Goal: Task Accomplishment & Management: Manage account settings

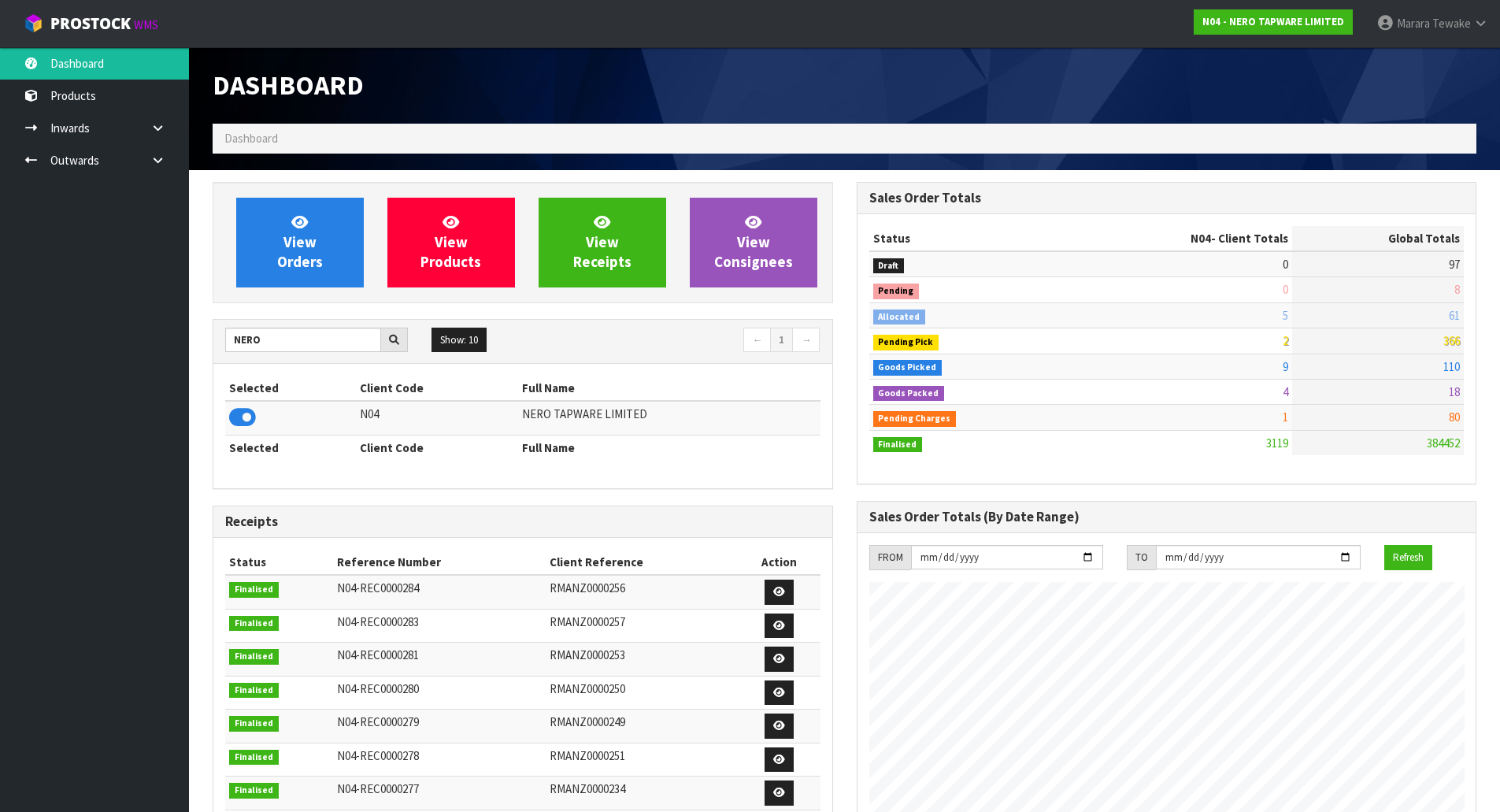
scroll to position [1226, 643]
drag, startPoint x: 282, startPoint y: 341, endPoint x: 154, endPoint y: 324, distance: 129.1
click at [190, 330] on section "View Orders View Products View Receipts View Consignees NERO Show: 10 5 10 25 5…" at bounding box center [845, 796] width 1312 height 1251
type input "J01"
click at [247, 419] on icon at bounding box center [242, 417] width 27 height 23
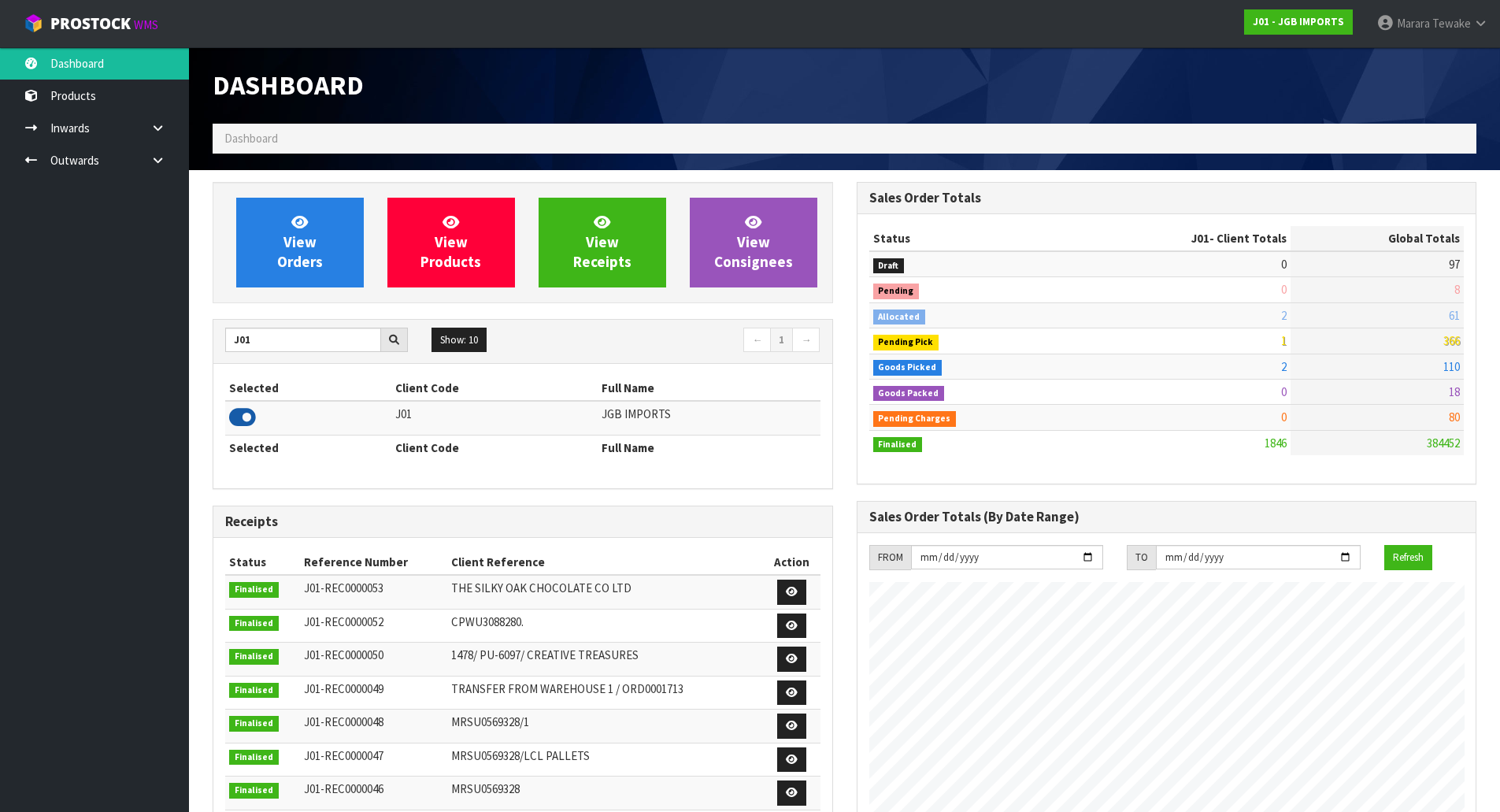
scroll to position [1192, 643]
click at [276, 248] on link "View Orders" at bounding box center [300, 242] width 127 height 90
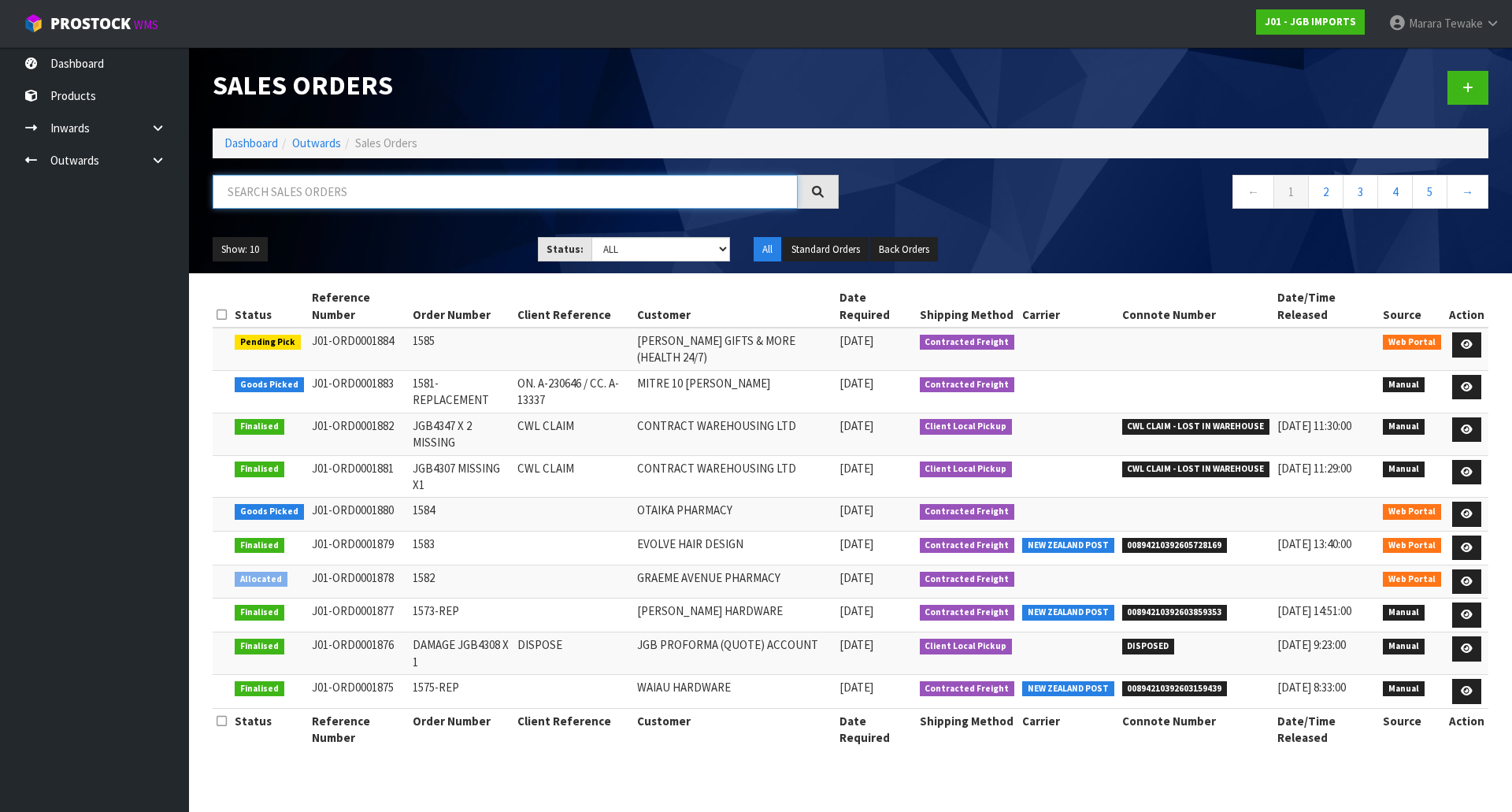
click at [355, 204] on input "text" at bounding box center [505, 191] width 585 height 34
type input "JOB-0416348"
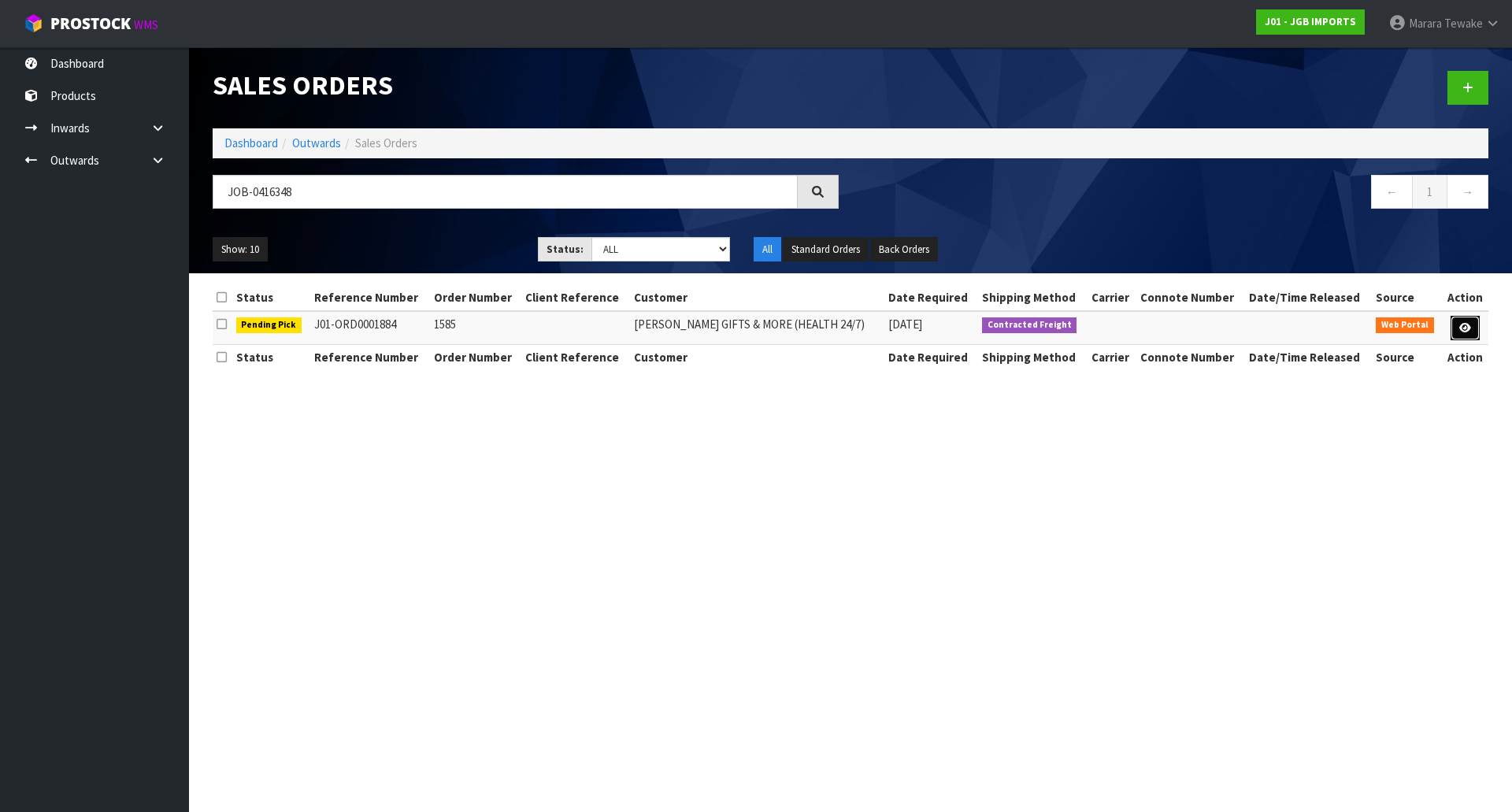
click at [1462, 333] on link at bounding box center [1465, 328] width 29 height 25
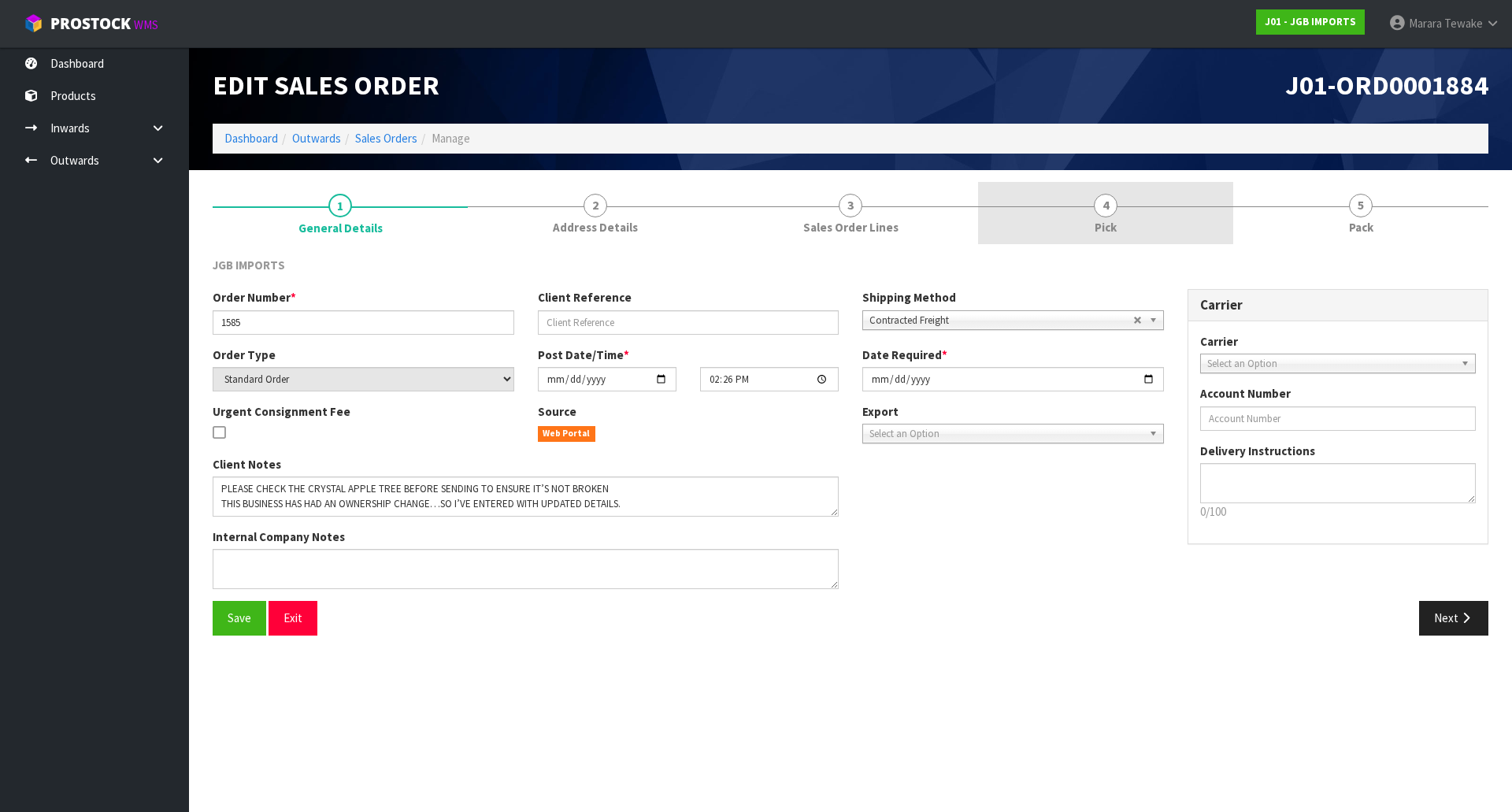
click at [1129, 224] on link "4 Pick" at bounding box center [1106, 212] width 255 height 62
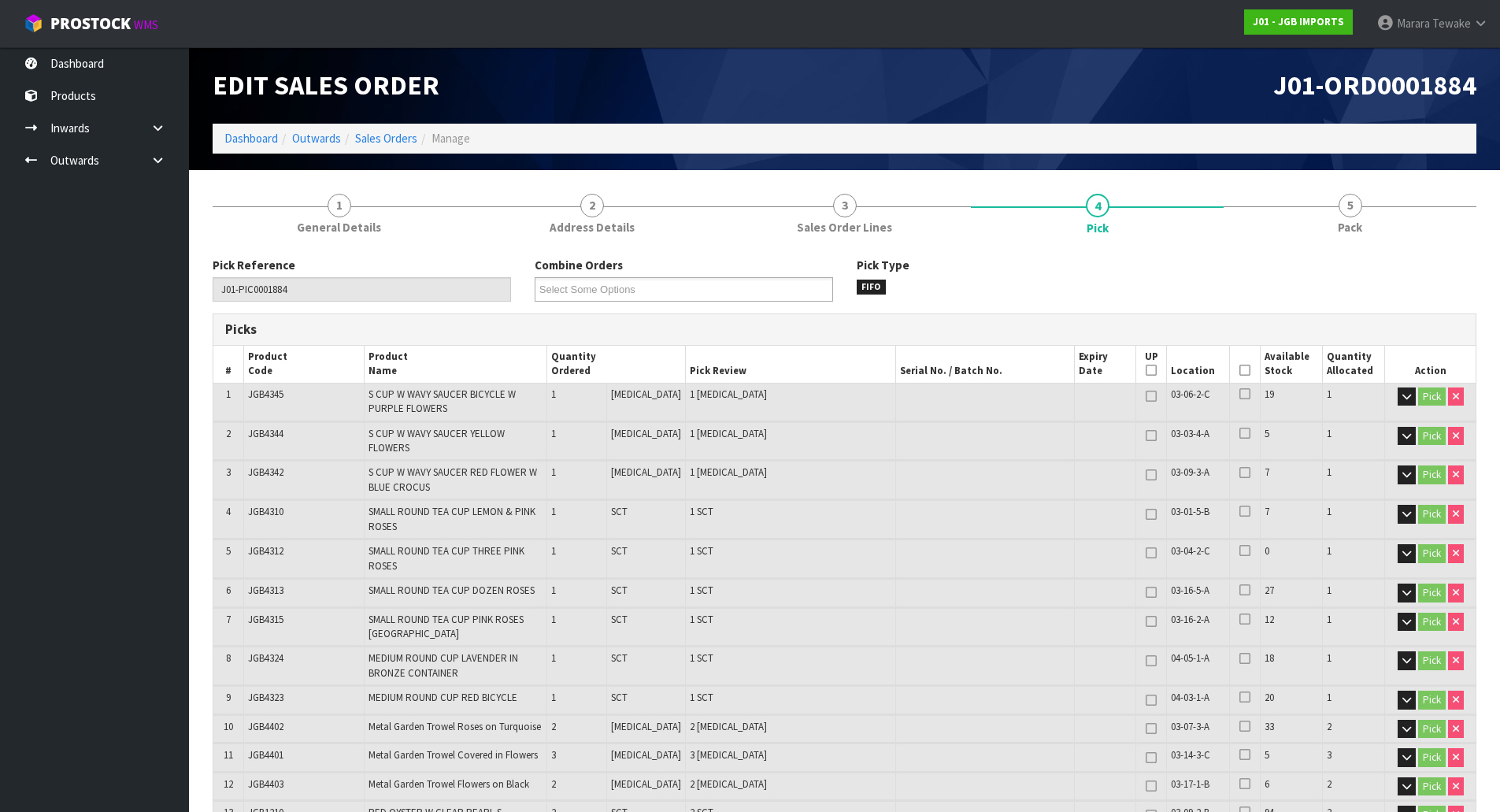
click at [1241, 370] on icon at bounding box center [1244, 370] width 11 height 1
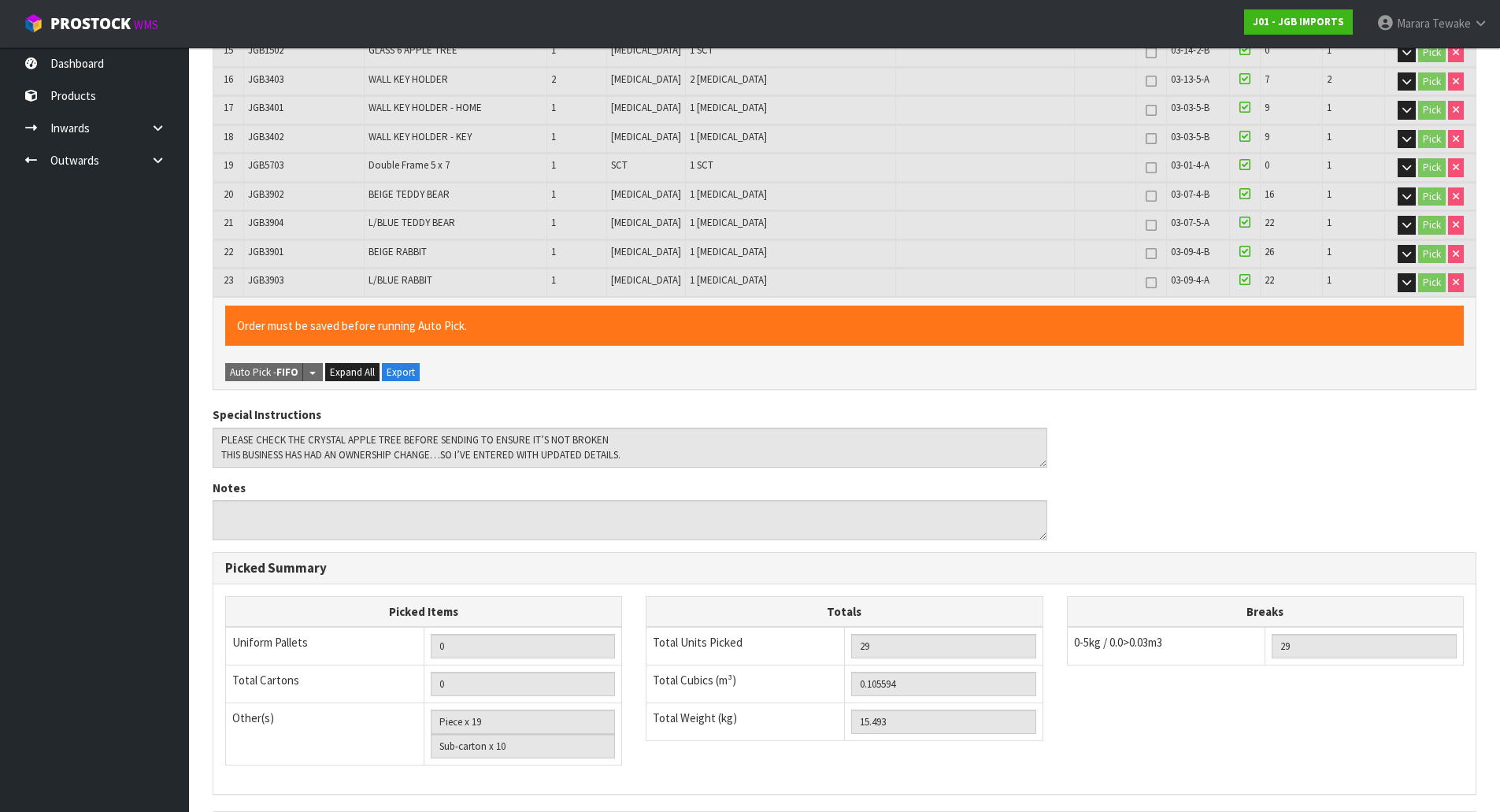
scroll to position [1008, 0]
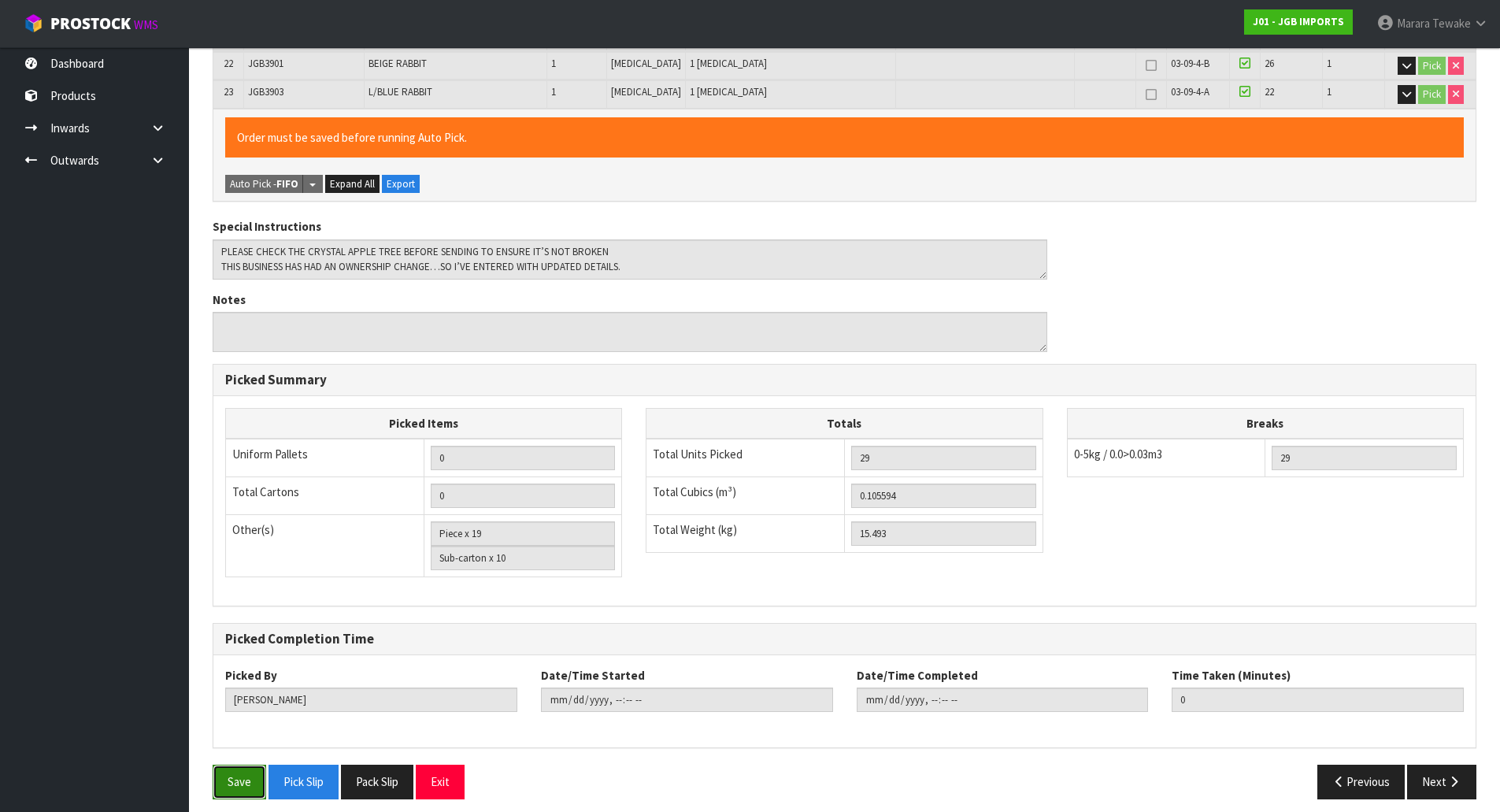
click at [251, 778] on button "Save" at bounding box center [239, 781] width 53 height 34
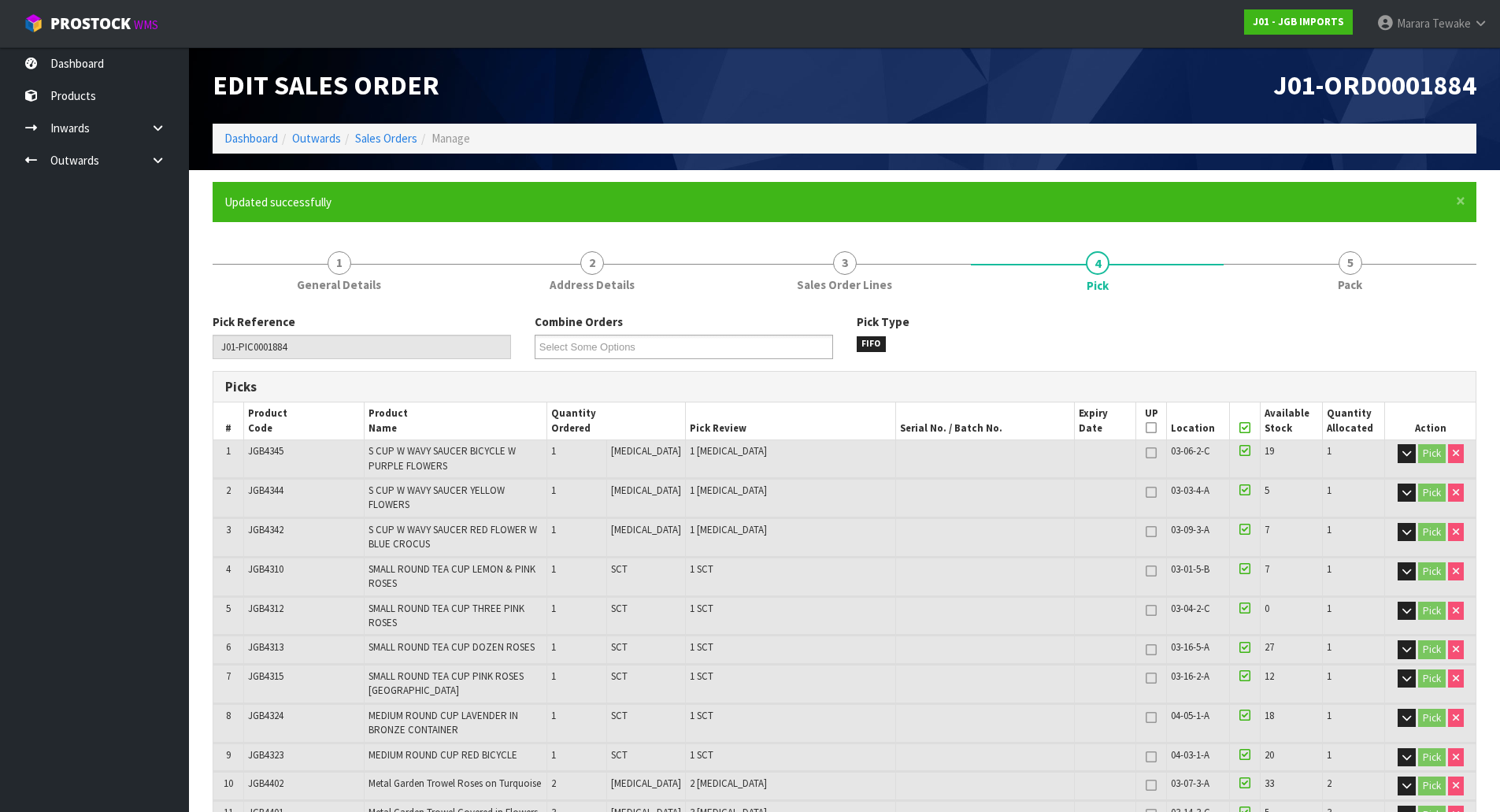
type input "Marara Tewake"
type input "2025-10-07T11:43:01"
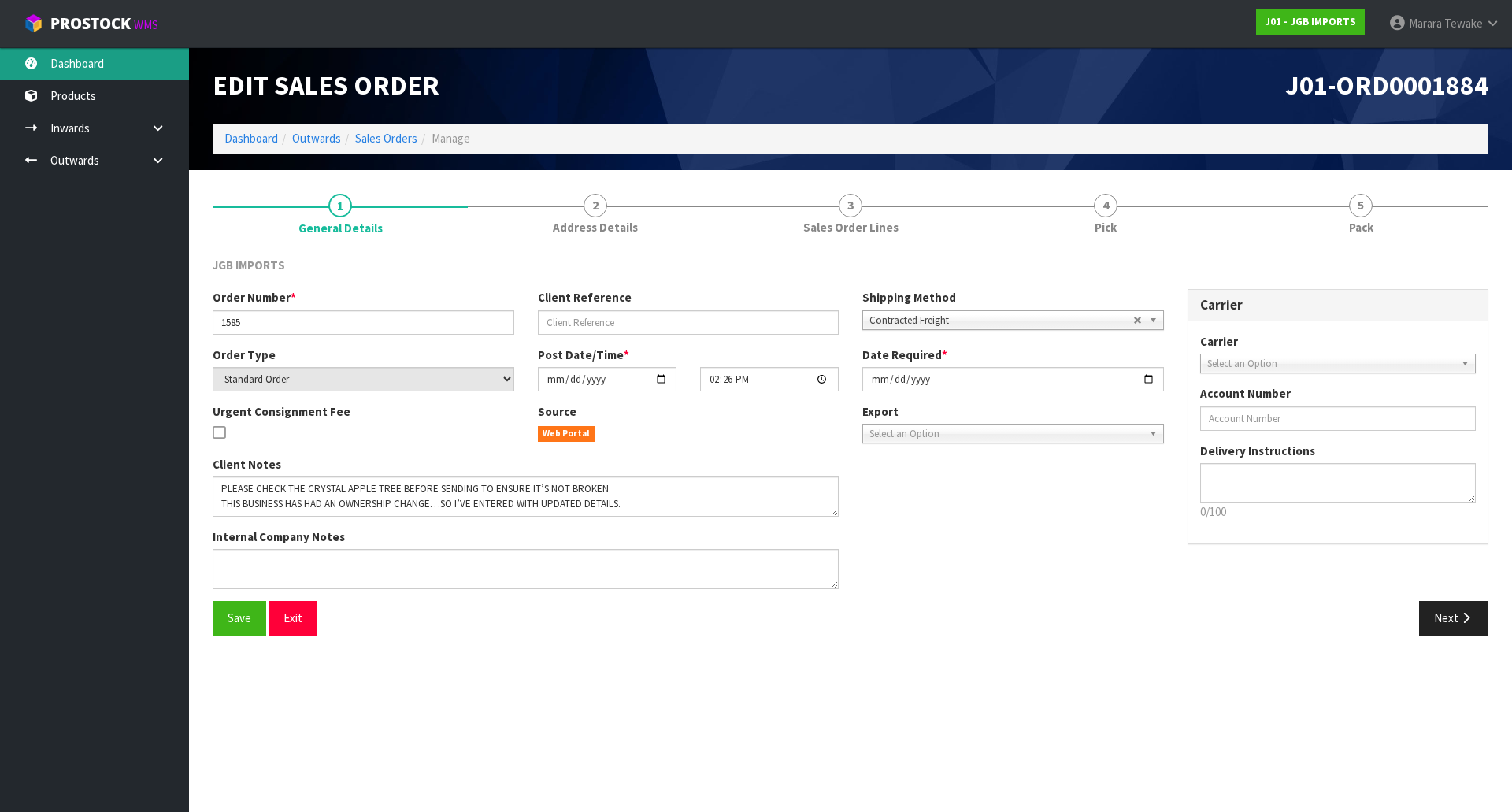
drag, startPoint x: 96, startPoint y: 56, endPoint x: 103, endPoint y: 60, distance: 8.1
click at [96, 56] on link "Dashboard" at bounding box center [95, 63] width 189 height 32
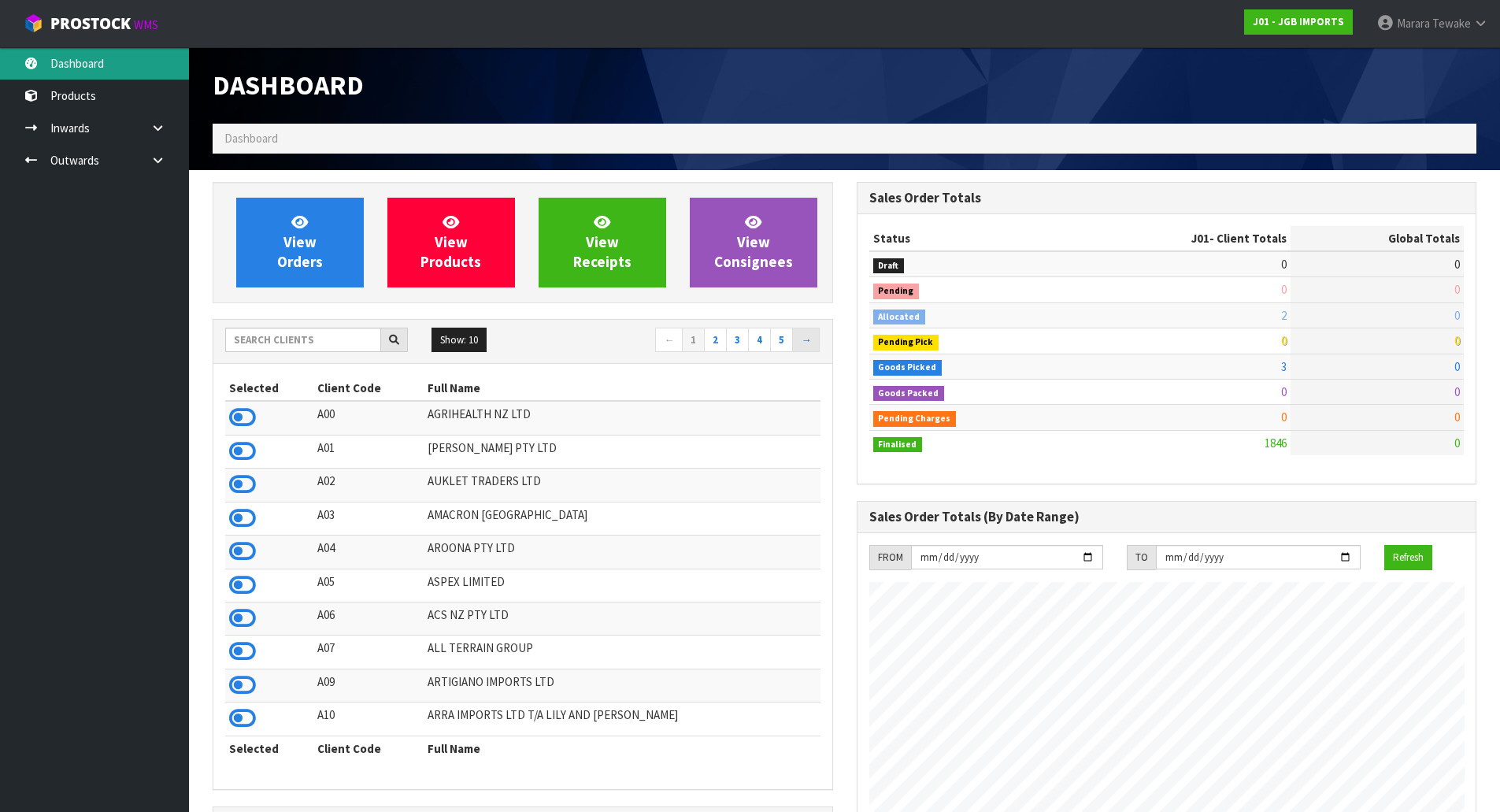
scroll to position [1192, 643]
click at [328, 340] on input "text" at bounding box center [302, 339] width 156 height 24
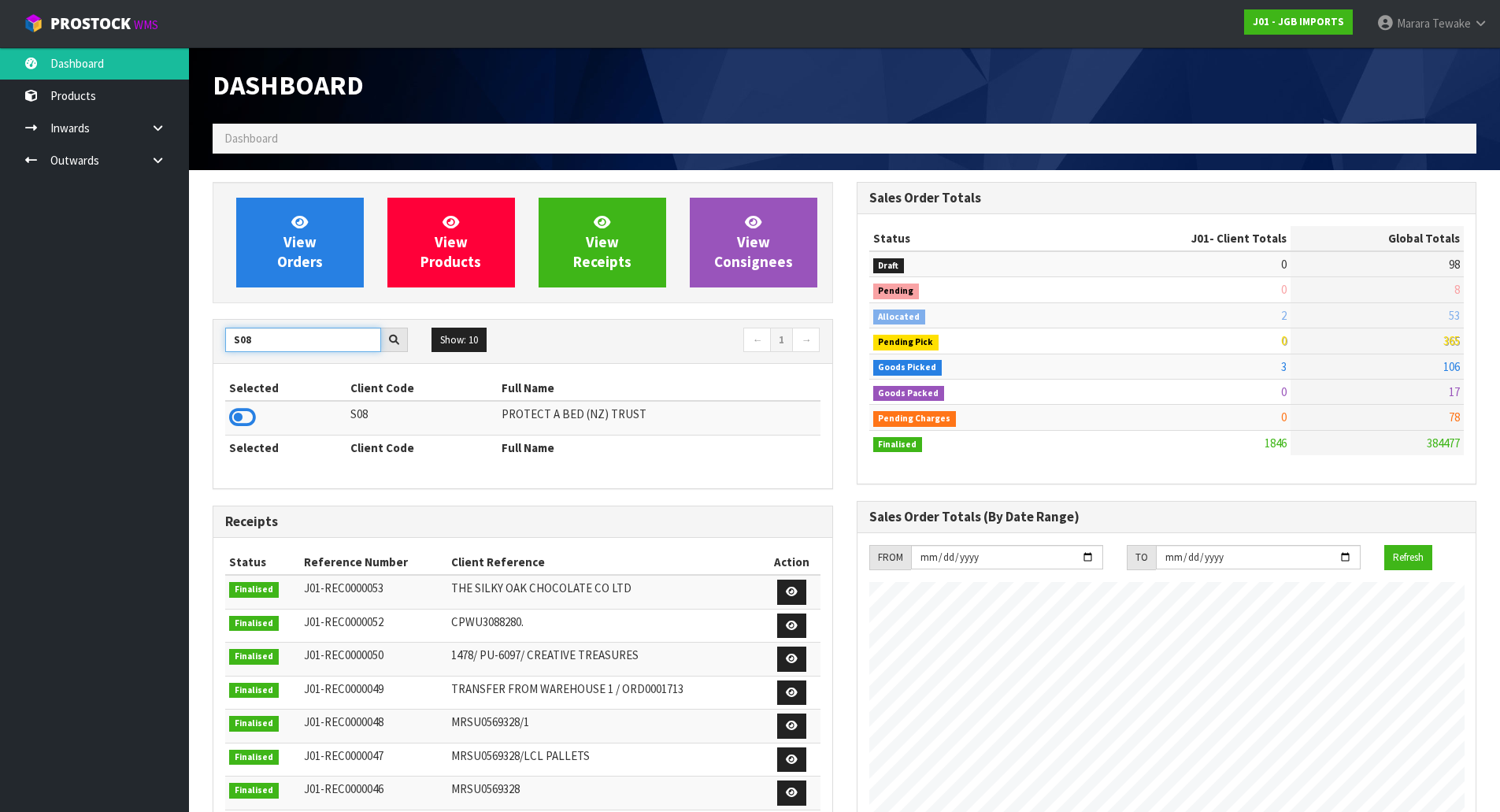
drag, startPoint x: 277, startPoint y: 338, endPoint x: 152, endPoint y: 318, distance: 126.6
click at [160, 321] on body "Toggle navigation ProStock WMS J01 - JGB IMPORTS Marara Tewake Logout Dashboard…" at bounding box center [750, 406] width 1500 height 812
type input "K01"
click at [257, 411] on td at bounding box center [281, 417] width 113 height 34
click at [249, 415] on icon at bounding box center [242, 417] width 27 height 23
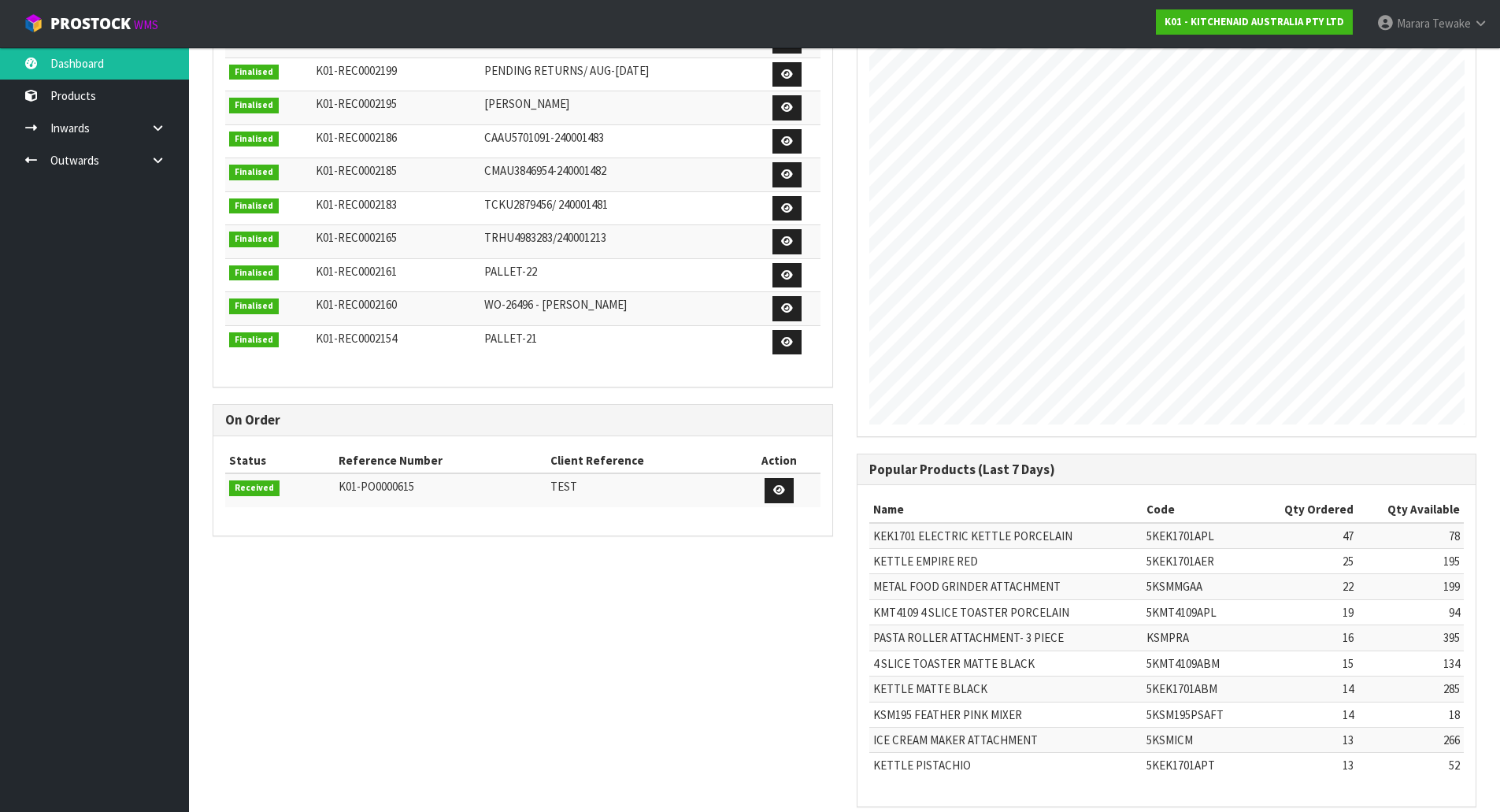
scroll to position [0, 0]
